Goal: Information Seeking & Learning: Learn about a topic

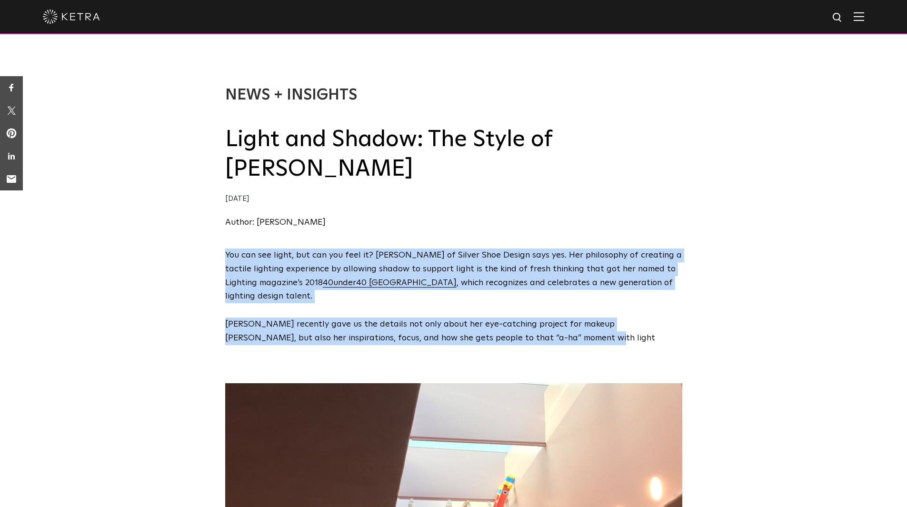
drag, startPoint x: 530, startPoint y: 342, endPoint x: 227, endPoint y: 259, distance: 314.5
click at [227, 259] on span "You can see light, but can you feel it? Sara McElroy of Silver Shoe Design says…" at bounding box center [453, 297] width 457 height 97
copy span "You can see light, but can you feel it? Sara McElroy of Silver Shoe Design says…"
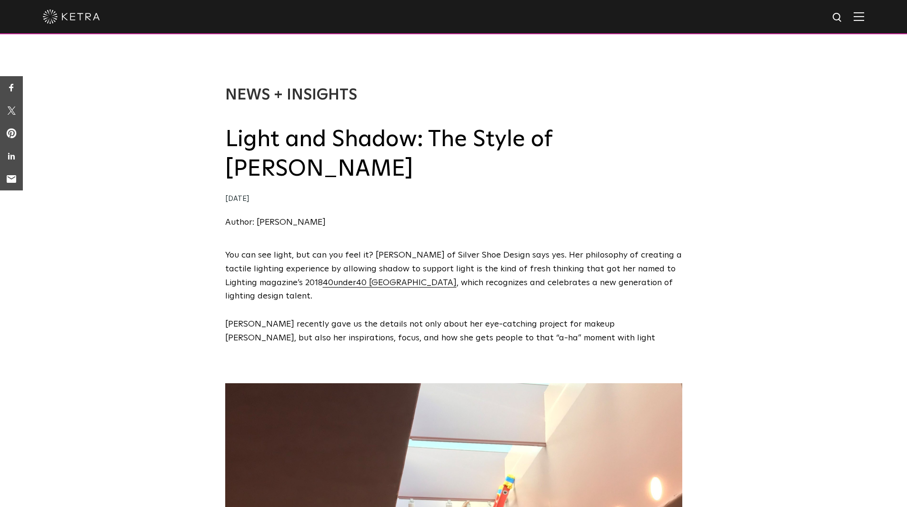
click at [144, 279] on div "You can see light, but can you feel it? Sara McElroy of Silver Shoe Design says…" at bounding box center [453, 304] width 907 height 111
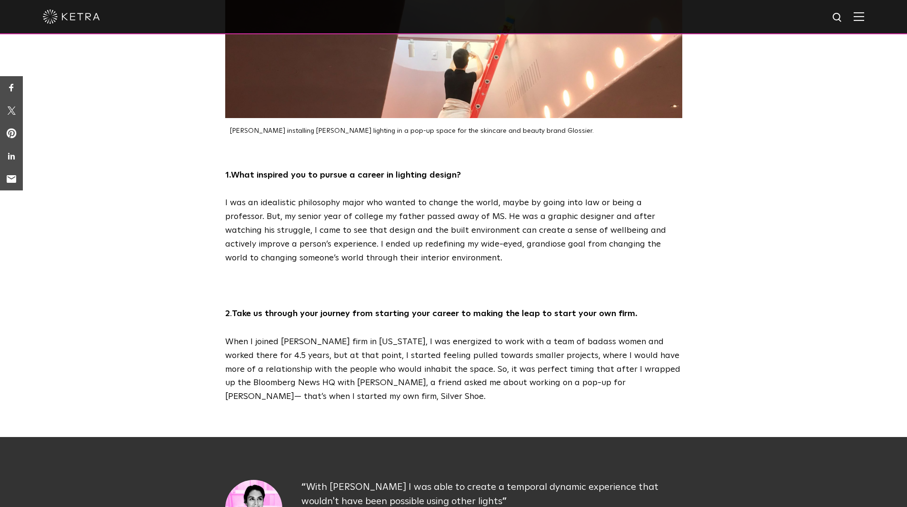
scroll to position [476, 0]
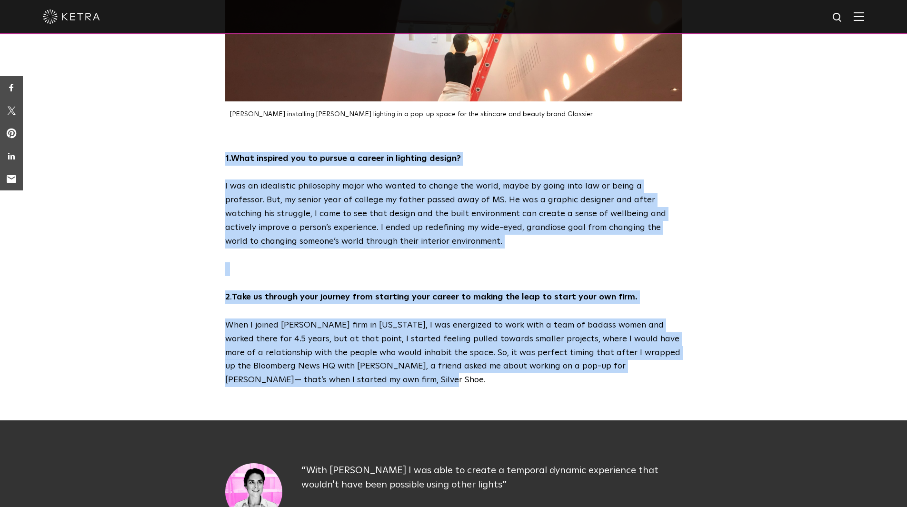
drag, startPoint x: 329, startPoint y: 379, endPoint x: 213, endPoint y: 155, distance: 252.3
click at [213, 155] on div "1. What inspired you to pursue a career in lighting design? I was an idealistic…" at bounding box center [453, 269] width 907 height 235
copy div "1. What inspired you to pursue a career in lighting design? I was an idealistic…"
click at [161, 296] on div "1. What inspired you to pursue a career in lighting design? I was an idealistic…" at bounding box center [453, 269] width 907 height 235
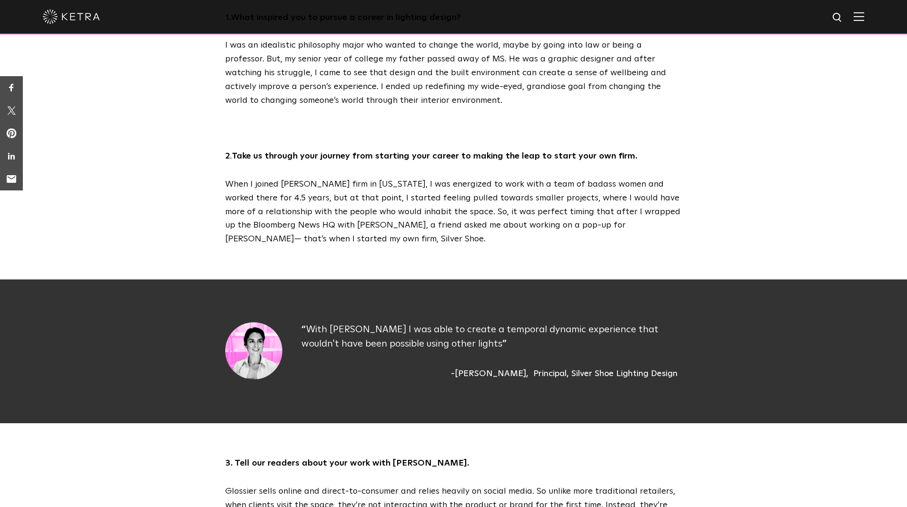
scroll to position [714, 0]
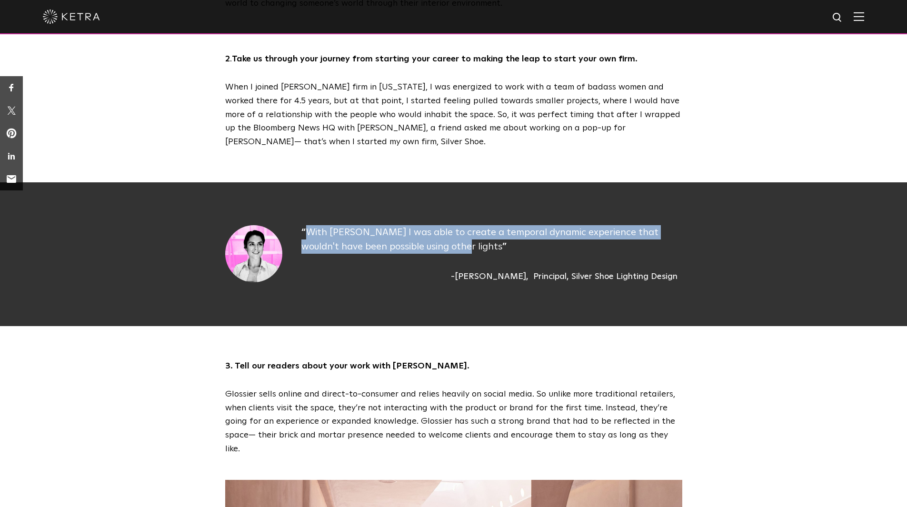
drag, startPoint x: 454, startPoint y: 246, endPoint x: 291, endPoint y: 213, distance: 166.1
click at [291, 213] on div "With Ketra I was able to create a temporal dynamic experience that wouldn't hav…" at bounding box center [454, 254] width 1814 height 144
copy div "With Ketra I was able to create a temporal dynamic experience that wouldn't hav…"
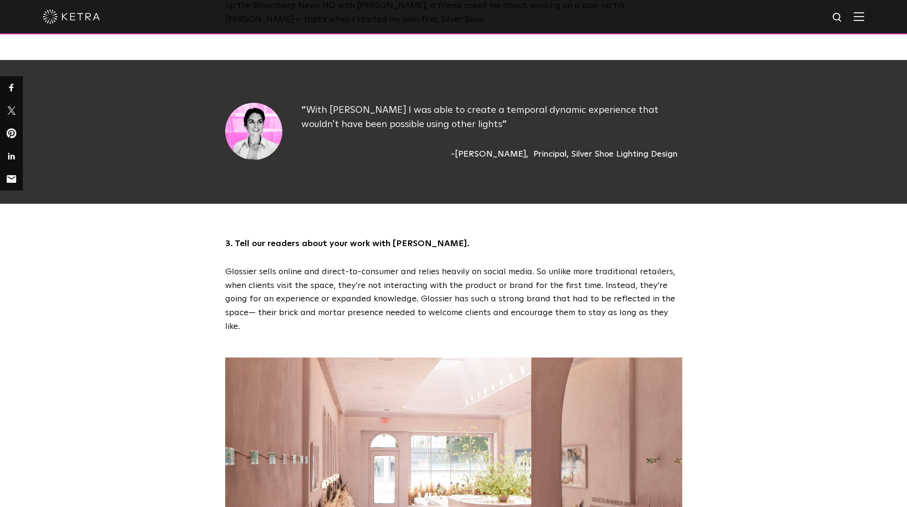
scroll to position [857, 0]
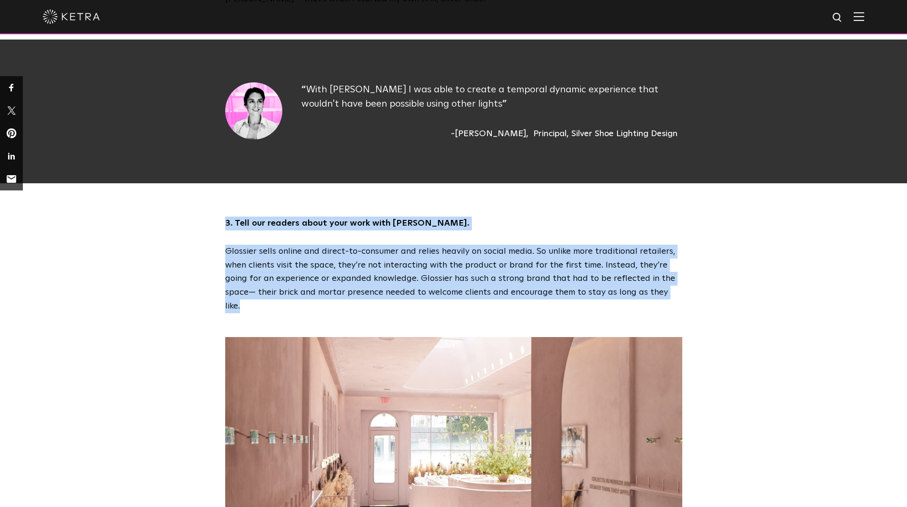
drag, startPoint x: 646, startPoint y: 295, endPoint x: 221, endPoint y: 226, distance: 430.2
click at [221, 226] on div "3. Tell our readers about your work with Glossier. Glossier sells online and di…" at bounding box center [454, 265] width 476 height 97
copy div "3. Tell our readers about your work with Glossier. Glossier sells online and di…"
click at [125, 250] on div "3. Tell our readers about your work with Glossier. Glossier sells online and di…" at bounding box center [453, 265] width 907 height 97
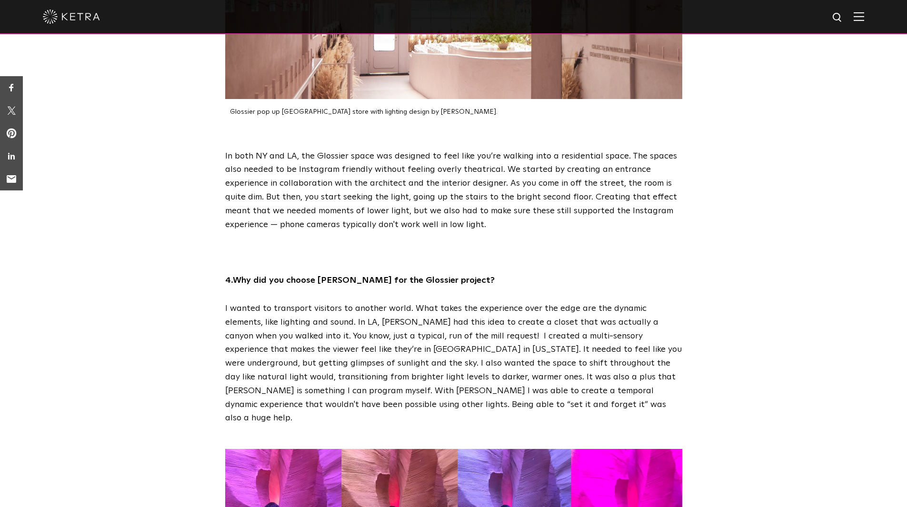
scroll to position [1286, 0]
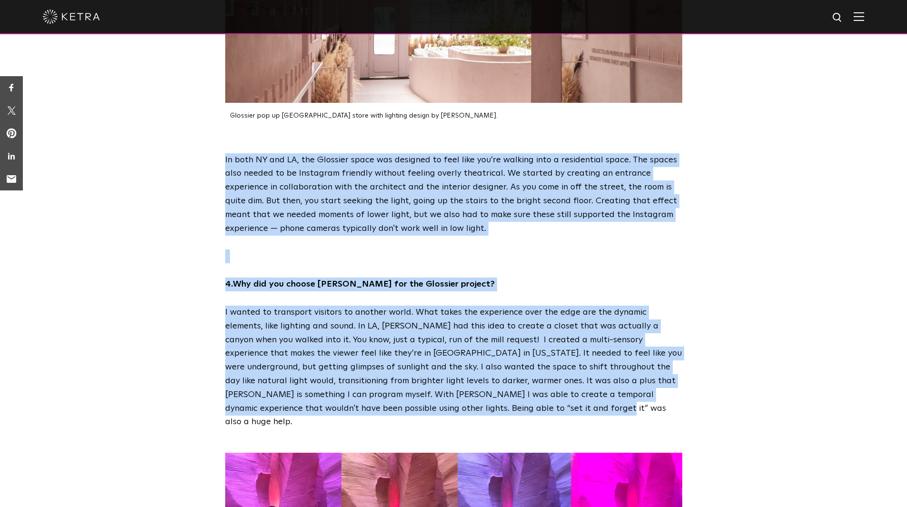
drag, startPoint x: 426, startPoint y: 401, endPoint x: 212, endPoint y: 153, distance: 327.5
click at [212, 153] on div "In both NY and LA, the Glossier space was designed to feel like you’re walking …" at bounding box center [453, 291] width 907 height 276
copy div "In both NY and LA, the Glossier space was designed to feel like you’re walking …"
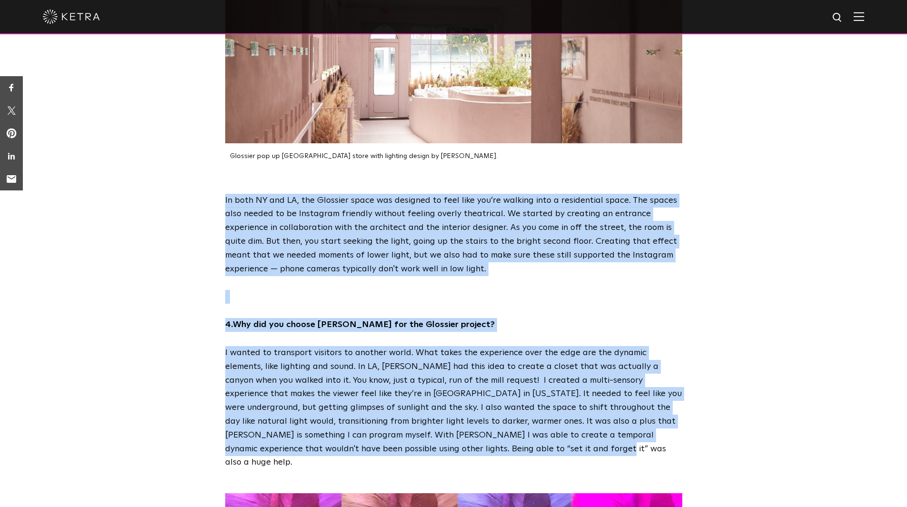
scroll to position [1190, 0]
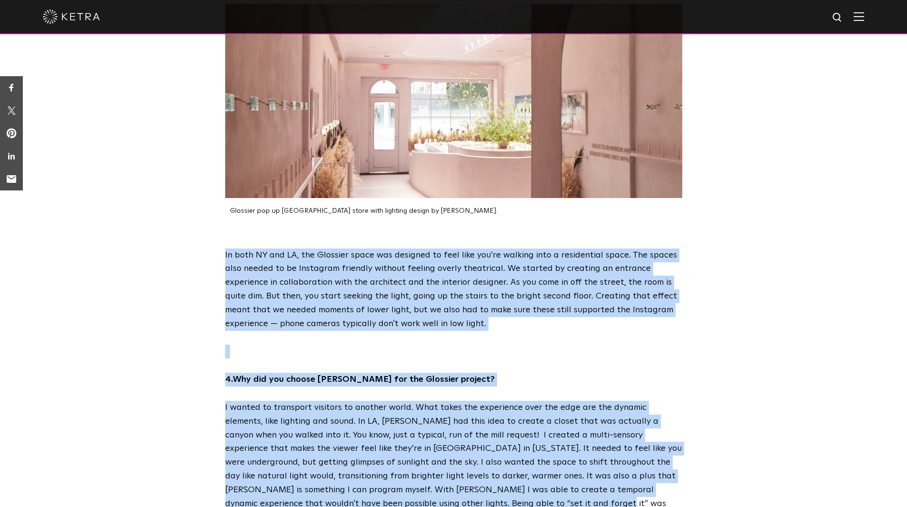
click at [179, 272] on div "In both NY and LA, the Glossier space was designed to feel like you’re walking …" at bounding box center [453, 387] width 907 height 276
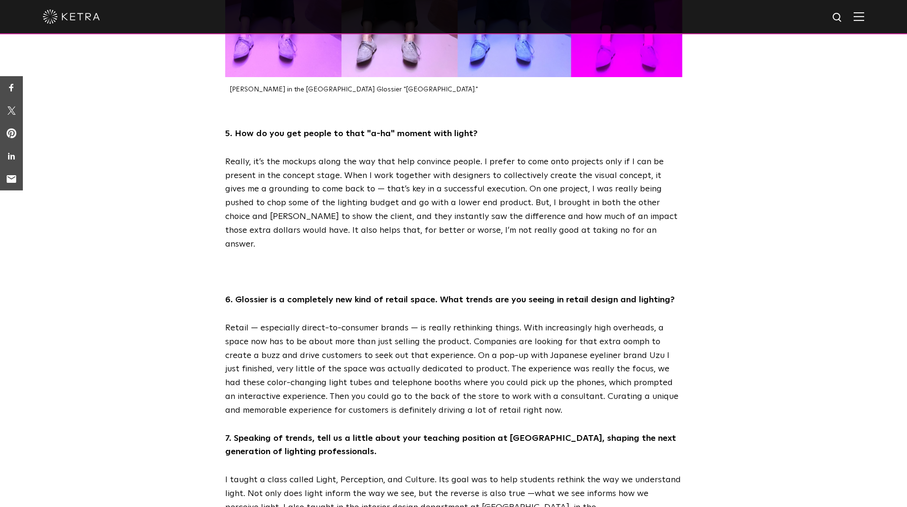
scroll to position [1857, 0]
drag, startPoint x: 499, startPoint y: 374, endPoint x: 190, endPoint y: 109, distance: 406.5
click at [190, 126] on div "5. How do you get people to that "a-ha" moment with light? Really, it’s the moc…" at bounding box center [453, 451] width 907 height 650
copy div "5. How do you get people to that "a-ha" moment with light? Really, it’s the moc…"
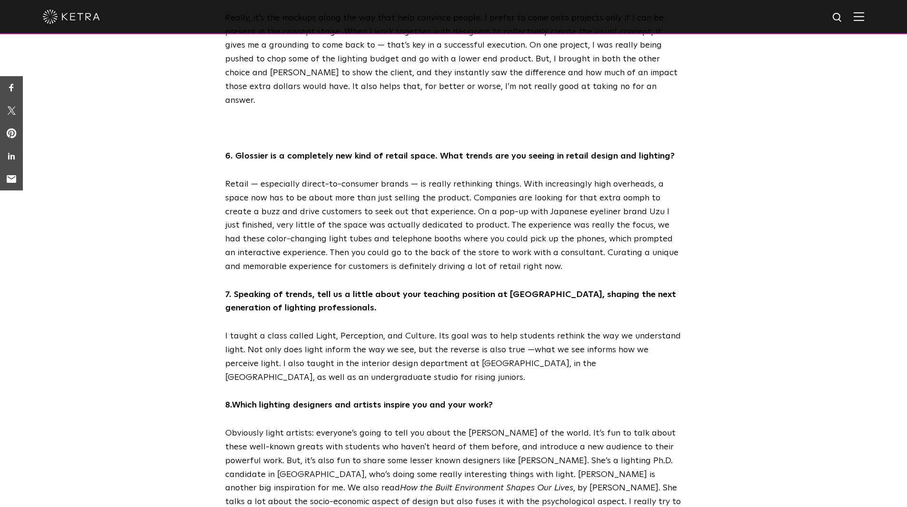
click at [160, 332] on div "5. How do you get people to that "a-ha" moment with light? Really, it’s the moc…" at bounding box center [453, 308] width 907 height 650
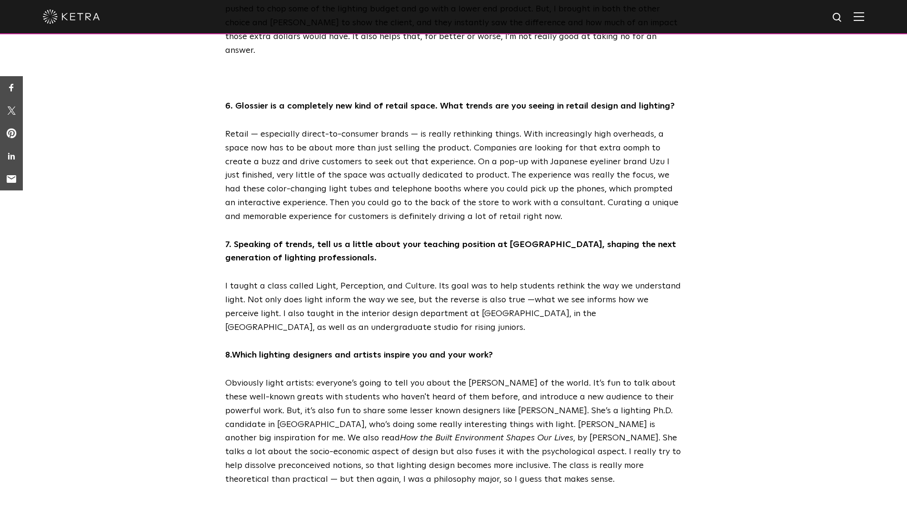
scroll to position [2095, 0]
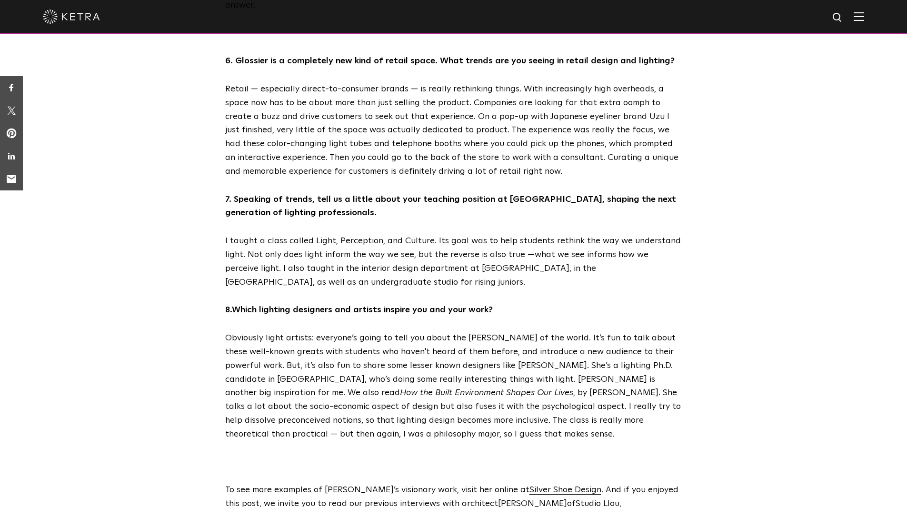
drag, startPoint x: 362, startPoint y: 388, endPoint x: 204, endPoint y: 165, distance: 273.3
click at [204, 165] on div "5. How do you get people to that "a-ha" moment with light? Really, it’s the moc…" at bounding box center [453, 213] width 907 height 650
copy div "7. Speaking of trends, tell us a little about your teaching position at Parsons…"
click at [180, 360] on div "5. How do you get people to that "a-ha" moment with light? Really, it’s the moc…" at bounding box center [453, 213] width 907 height 650
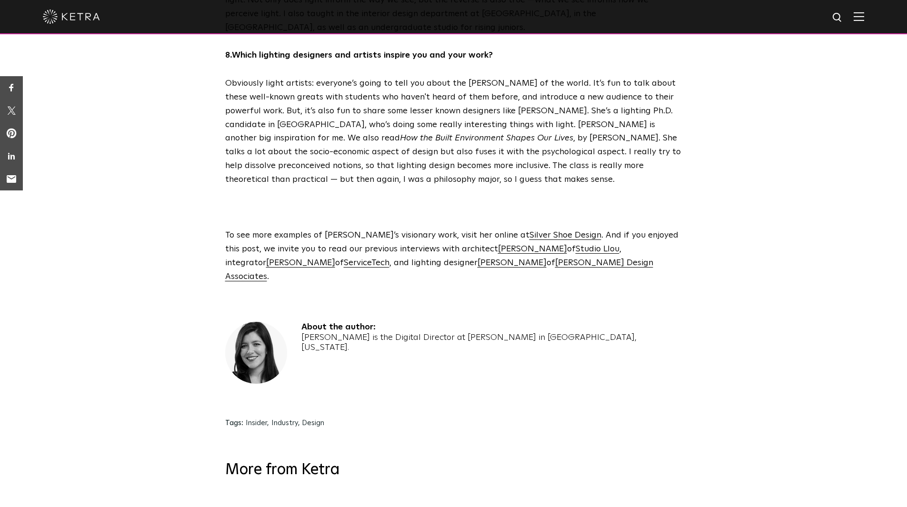
scroll to position [2333, 0]
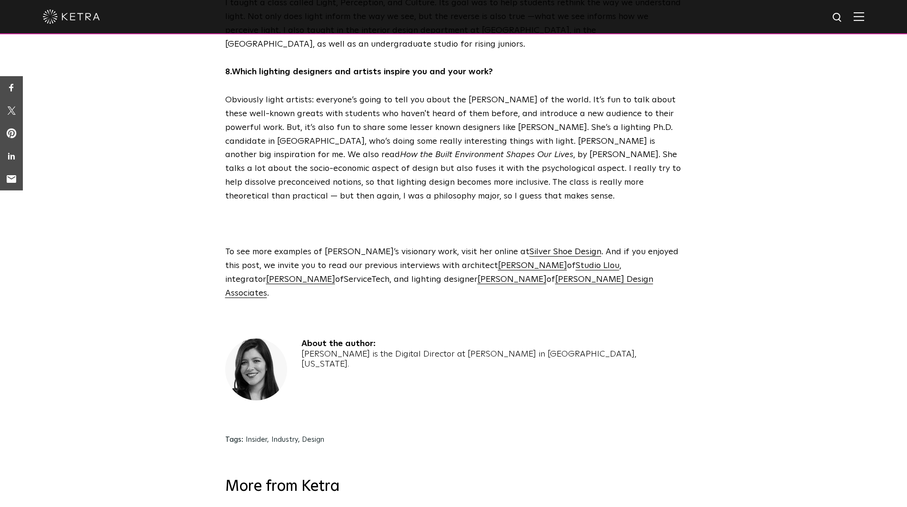
click at [344, 275] on link "ServiceTech" at bounding box center [367, 279] width 46 height 9
click at [478, 275] on link "Erin Dreyfous" at bounding box center [512, 279] width 69 height 9
click at [478, 276] on link "[PERSON_NAME]" at bounding box center [512, 280] width 69 height 9
click at [440, 276] on link "Tillotson Design Associates" at bounding box center [439, 287] width 428 height 22
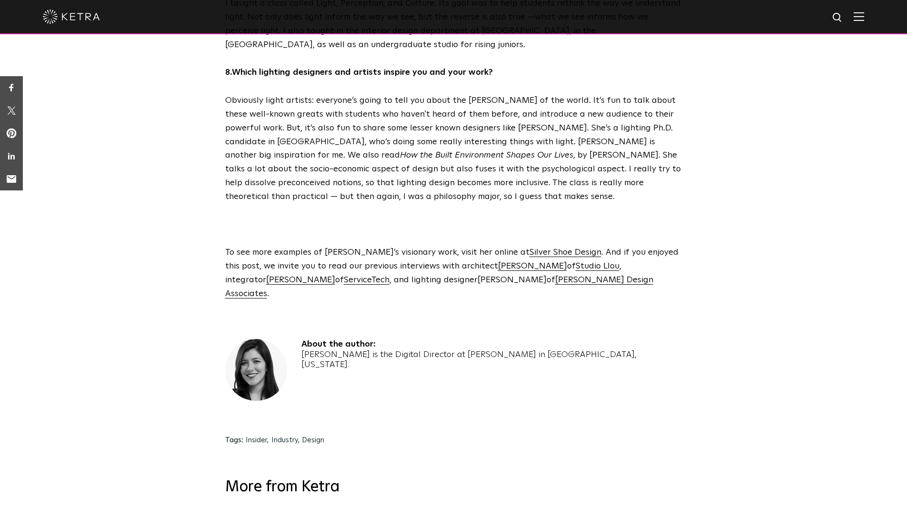
click at [478, 276] on link "Erin Dreyfous" at bounding box center [512, 280] width 69 height 9
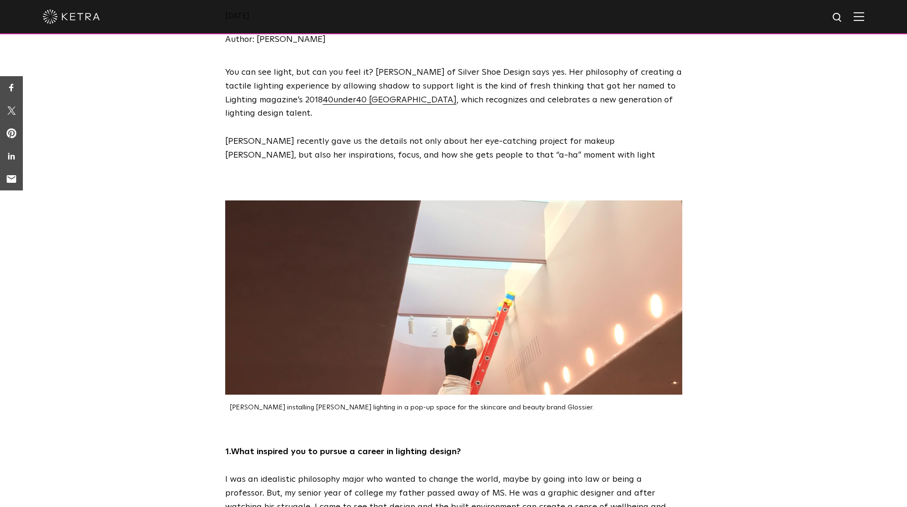
scroll to position [95, 0]
